Goal: Information Seeking & Learning: Stay updated

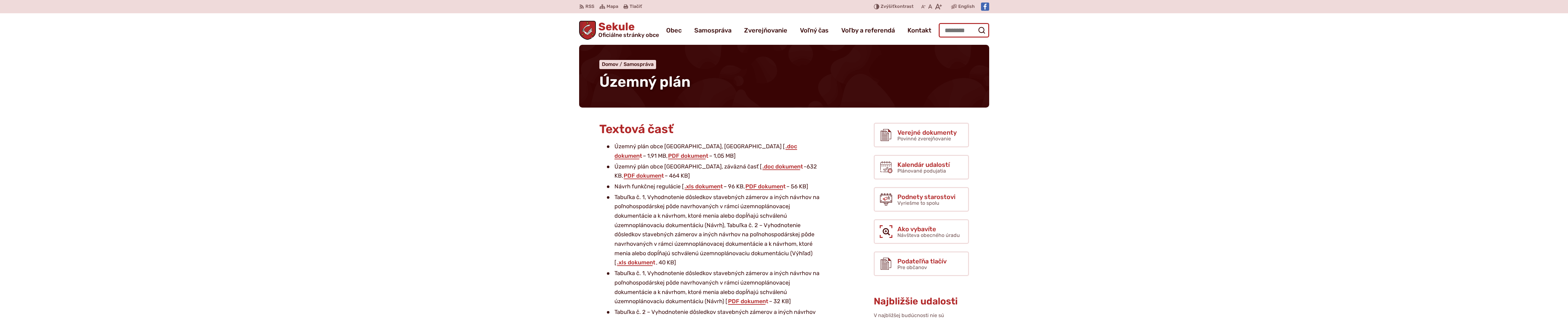
click at [967, 32] on input "Hľadať:" at bounding box center [964, 30] width 51 height 15
type input "***"
click at [976, 24] on button "Odoslať vyhľadávací formulár" at bounding box center [981, 30] width 12 height 12
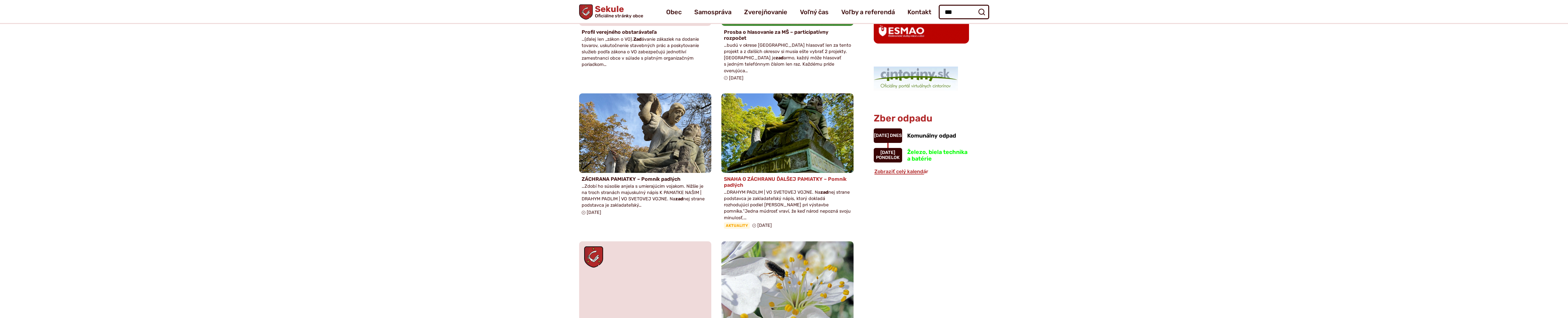
scroll to position [294, 0]
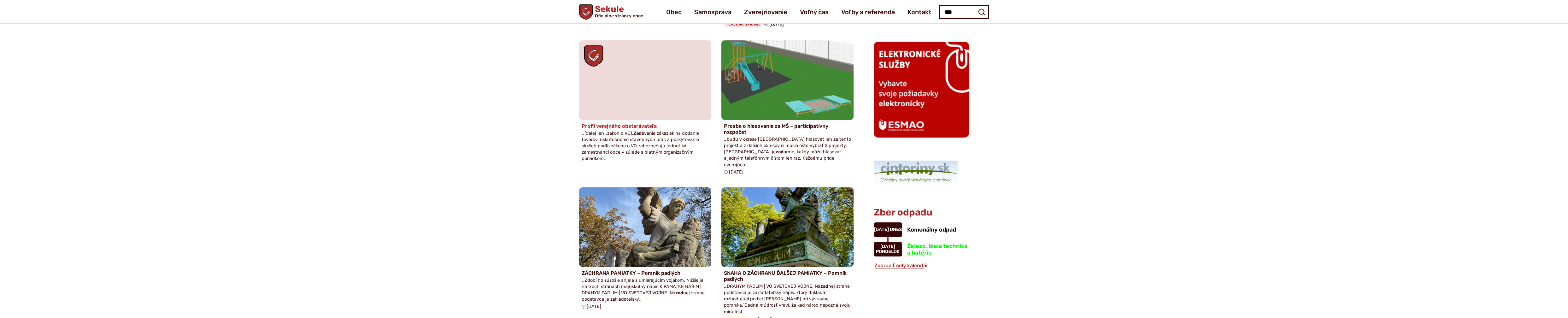
click at [619, 123] on h4 "Profil verejného obstarávateľa" at bounding box center [645, 126] width 127 height 6
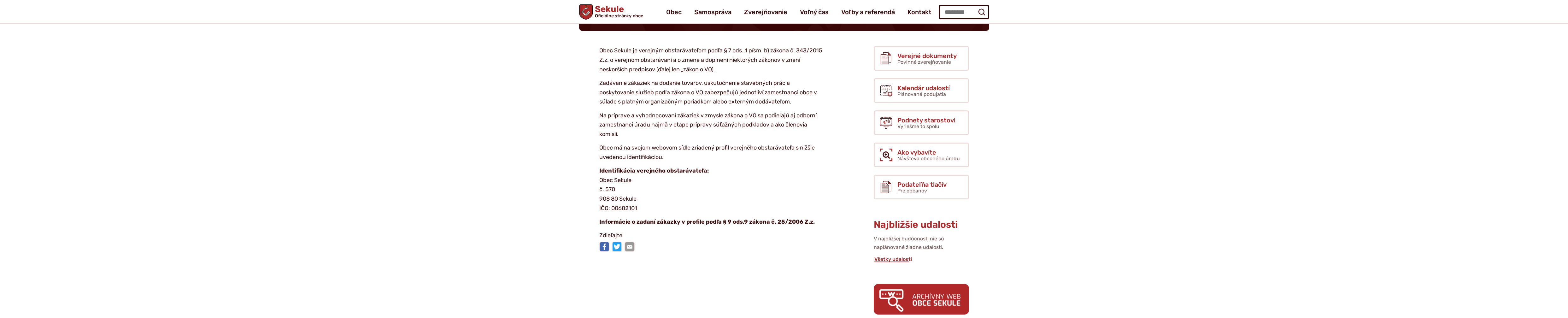
scroll to position [74, 0]
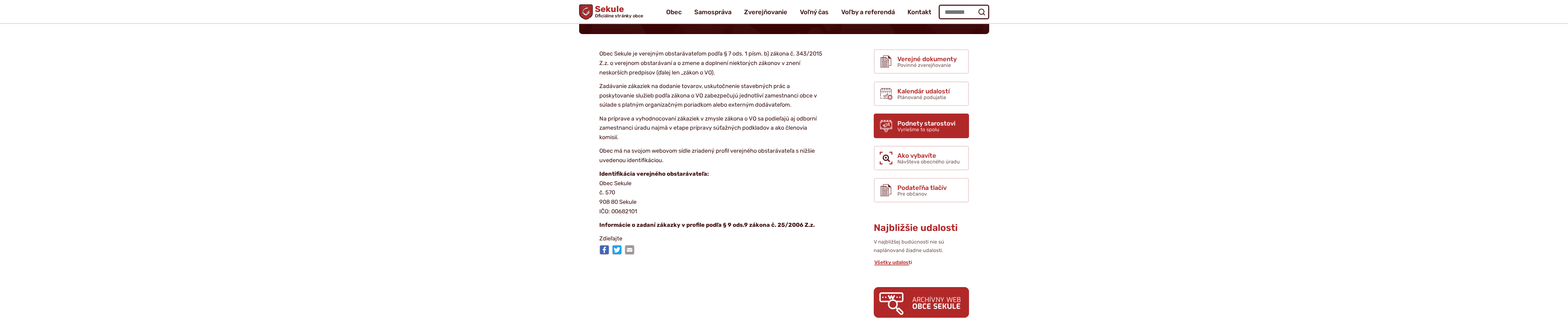
click at [897, 127] on link "Podnety starostovi Vyriešme to spolu" at bounding box center [921, 126] width 95 height 24
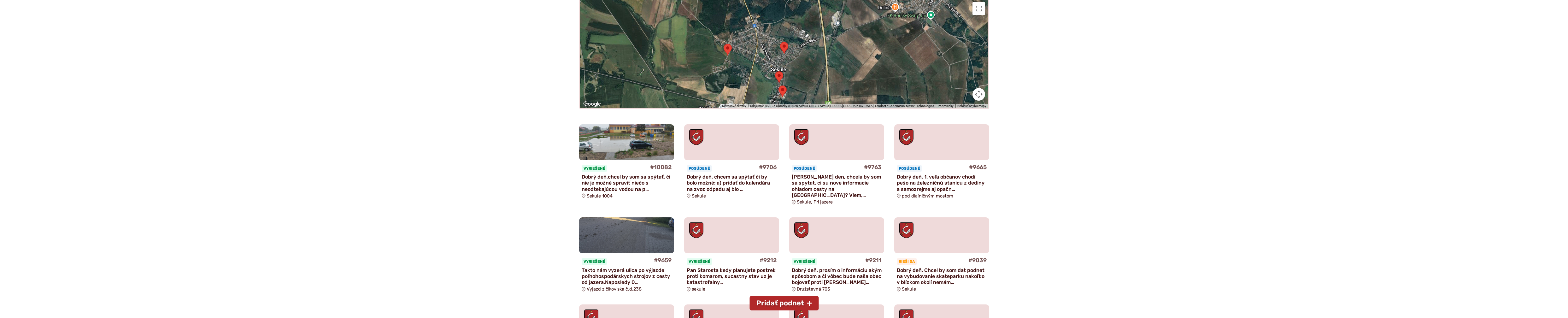
scroll to position [221, 0]
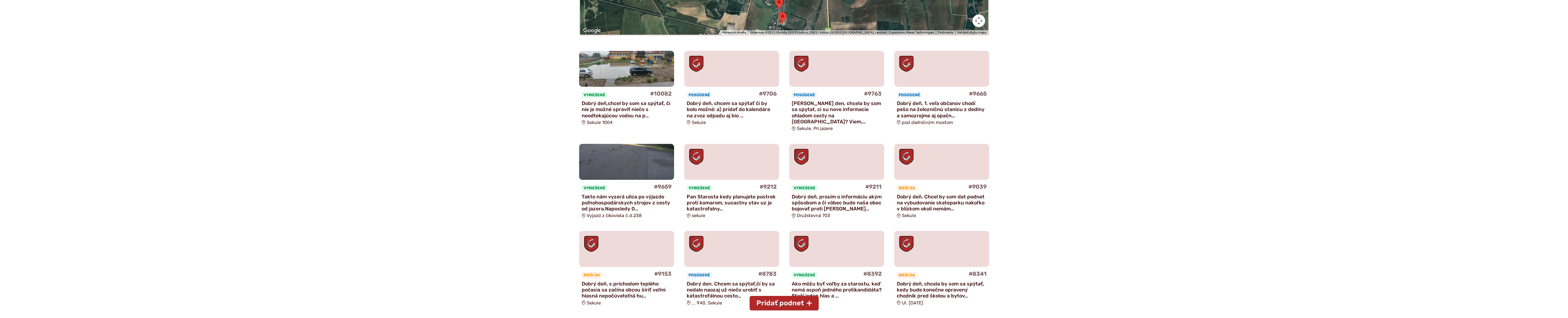
click at [614, 154] on img at bounding box center [626, 162] width 109 height 41
click at [621, 71] on img at bounding box center [626, 69] width 109 height 41
click at [828, 110] on p "Dobry den, chcela by som sa spytat, ci su nove informacie ohladom cesty na sutr…" at bounding box center [837, 113] width 90 height 24
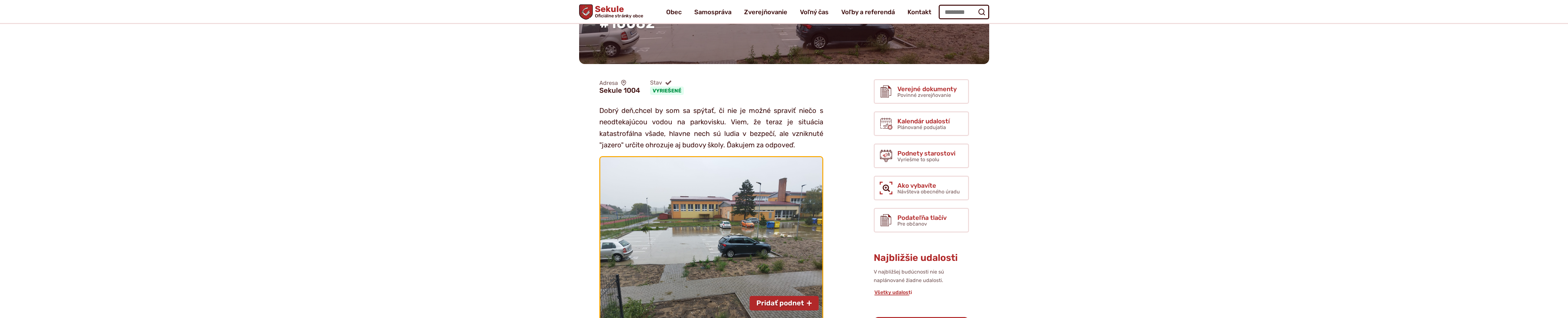
scroll to position [74, 0]
